Goal: Task Accomplishment & Management: Manage account settings

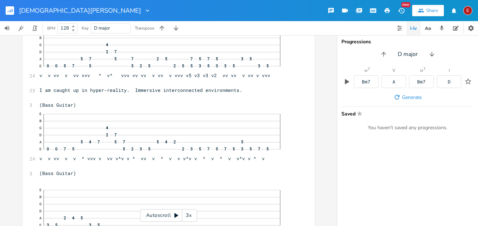
scroll to position [64, 0]
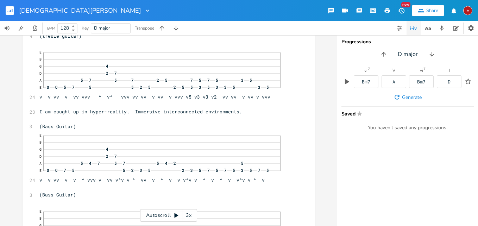
click at [176, 215] on icon at bounding box center [176, 215] width 4 height 5
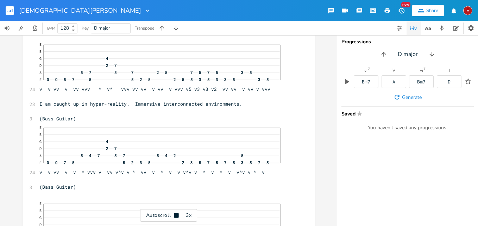
click at [190, 214] on div "3x" at bounding box center [188, 215] width 13 height 13
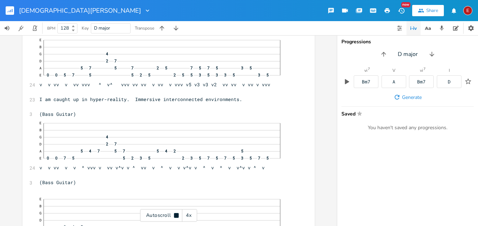
click at [190, 214] on div "4x" at bounding box center [188, 215] width 13 height 13
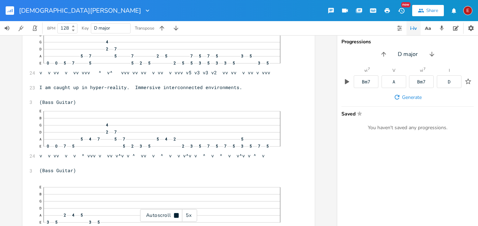
click at [177, 215] on icon at bounding box center [176, 215] width 5 height 5
click at [177, 215] on icon at bounding box center [176, 215] width 4 height 5
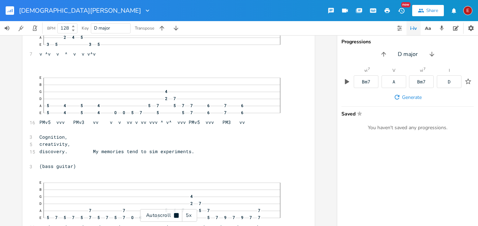
click at [177, 215] on icon at bounding box center [176, 215] width 5 height 5
click at [177, 215] on icon at bounding box center [176, 215] width 4 height 5
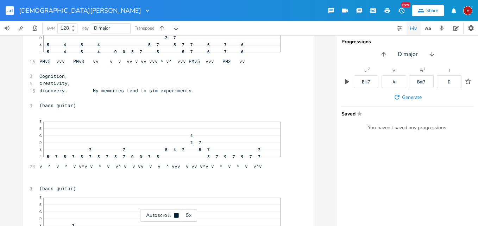
click at [177, 215] on icon at bounding box center [176, 215] width 5 height 5
click at [177, 215] on icon at bounding box center [176, 215] width 4 height 5
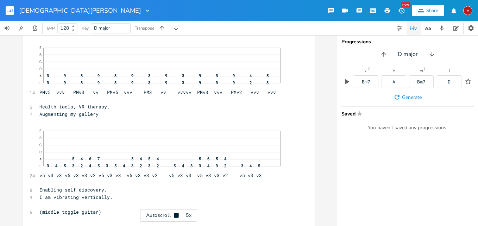
click at [177, 215] on icon at bounding box center [176, 215] width 5 height 5
click at [177, 215] on icon at bounding box center [176, 215] width 4 height 5
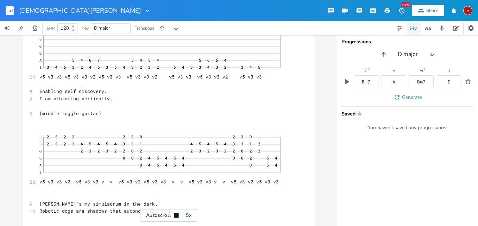
click at [177, 215] on icon at bounding box center [176, 215] width 5 height 5
click at [177, 215] on icon at bounding box center [176, 215] width 4 height 5
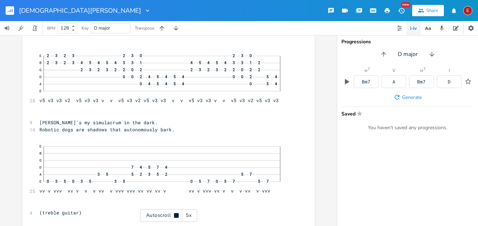
click at [177, 215] on icon at bounding box center [176, 215] width 5 height 5
click at [177, 215] on icon at bounding box center [176, 215] width 4 height 5
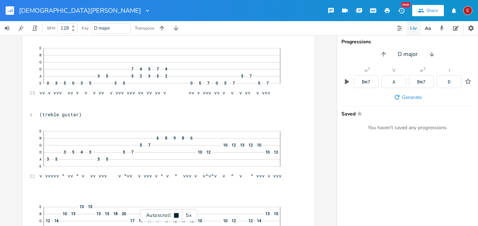
scroll to position [825, 0]
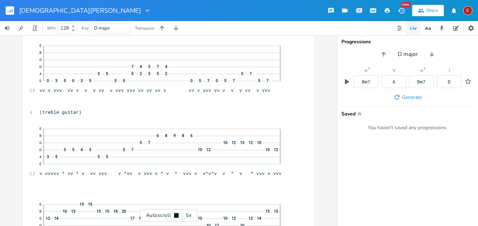
click at [177, 215] on icon at bounding box center [176, 215] width 5 height 5
click at [175, 214] on icon at bounding box center [176, 215] width 4 height 5
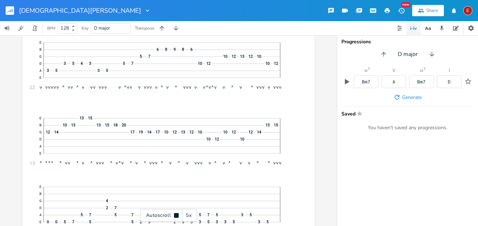
click at [175, 214] on icon at bounding box center [176, 215] width 5 height 5
click at [175, 214] on icon at bounding box center [176, 215] width 4 height 5
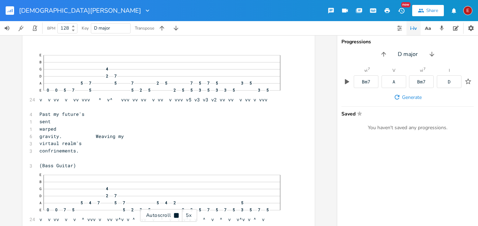
click at [175, 214] on icon at bounding box center [176, 215] width 5 height 5
click at [175, 214] on icon at bounding box center [176, 215] width 4 height 5
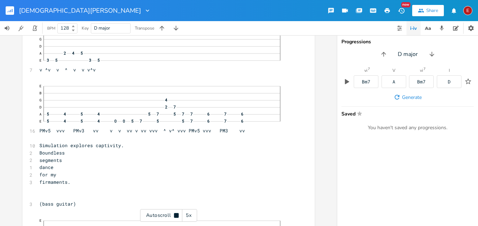
click at [175, 214] on icon at bounding box center [176, 215] width 5 height 5
click at [175, 214] on icon at bounding box center [176, 215] width 4 height 5
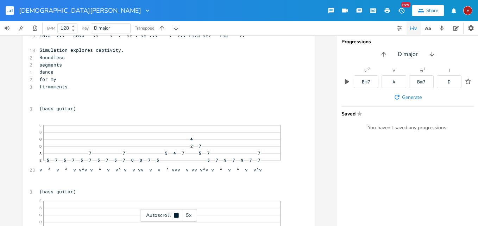
click at [175, 214] on icon at bounding box center [176, 215] width 5 height 5
click at [175, 214] on icon at bounding box center [176, 215] width 4 height 5
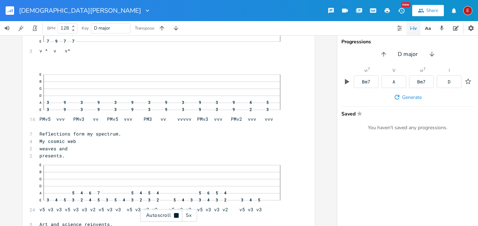
click at [175, 214] on icon at bounding box center [176, 215] width 5 height 5
click at [175, 214] on icon at bounding box center [176, 215] width 4 height 5
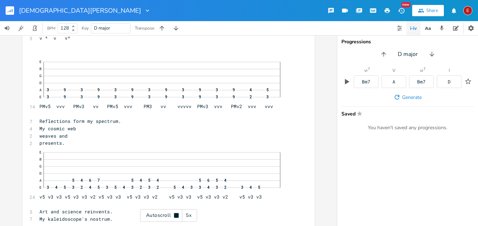
scroll to position [1572, 0]
click at [175, 214] on icon at bounding box center [176, 215] width 5 height 5
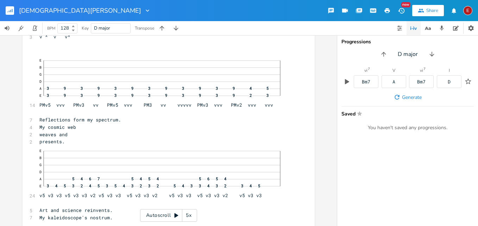
click at [175, 214] on icon at bounding box center [176, 215] width 4 height 5
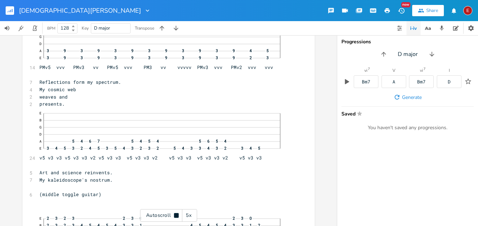
click at [175, 214] on icon at bounding box center [176, 215] width 5 height 5
click at [175, 214] on icon at bounding box center [176, 215] width 4 height 5
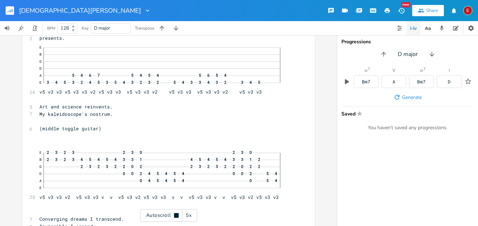
scroll to position [1676, 0]
click at [175, 214] on icon at bounding box center [176, 215] width 5 height 5
click at [175, 214] on icon at bounding box center [176, 215] width 4 height 5
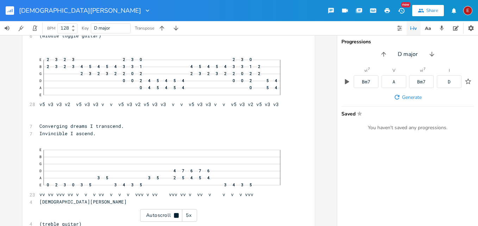
click at [175, 214] on icon at bounding box center [176, 215] width 5 height 5
click at [175, 214] on icon at bounding box center [176, 215] width 4 height 5
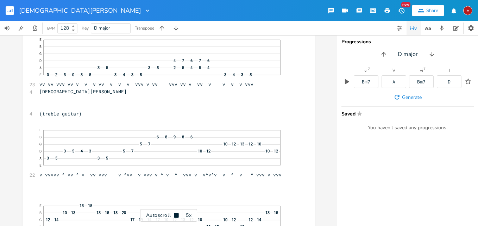
click at [175, 214] on icon at bounding box center [176, 215] width 5 height 5
click at [175, 214] on icon at bounding box center [176, 215] width 4 height 5
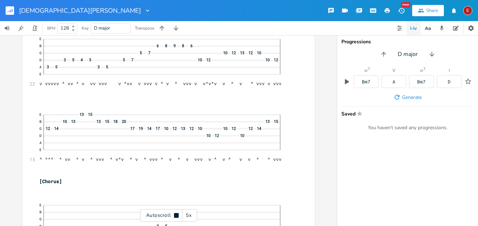
click at [175, 214] on icon at bounding box center [176, 215] width 5 height 5
click at [175, 214] on icon at bounding box center [176, 215] width 4 height 5
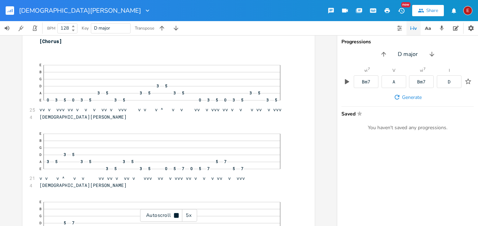
click at [175, 214] on icon at bounding box center [176, 215] width 5 height 5
click at [175, 214] on icon at bounding box center [176, 215] width 4 height 5
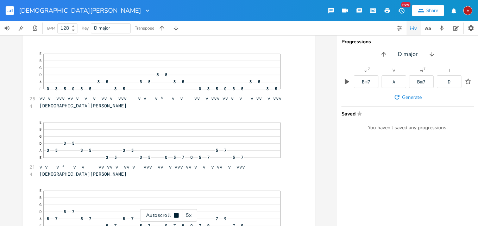
click at [175, 214] on icon at bounding box center [176, 215] width 5 height 5
click at [175, 214] on icon at bounding box center [176, 215] width 4 height 5
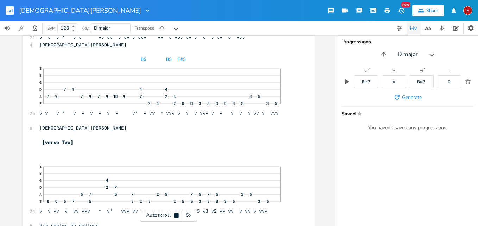
scroll to position [2320, 0]
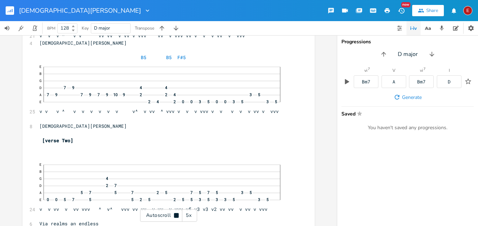
click at [175, 214] on icon at bounding box center [176, 215] width 5 height 5
click at [468, 9] on div "E" at bounding box center [467, 10] width 9 height 9
click at [434, 62] on span "Sign Out" at bounding box center [431, 60] width 17 height 5
click at [469, 9] on div "E" at bounding box center [467, 10] width 9 height 9
click at [432, 60] on span "Sign Out" at bounding box center [431, 60] width 17 height 5
